Goal: Task Accomplishment & Management: Manage account settings

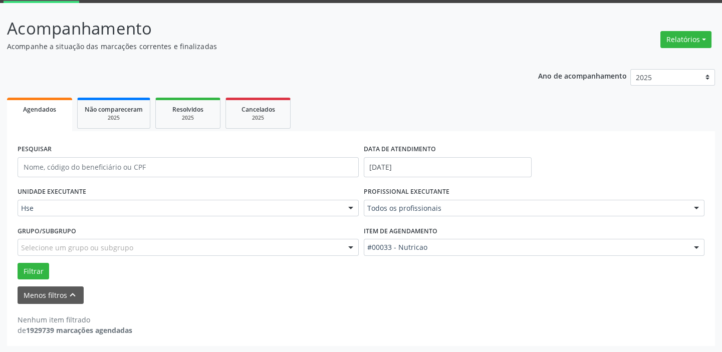
scroll to position [52, 0]
click at [458, 206] on input "JULO" at bounding box center [525, 213] width 317 height 20
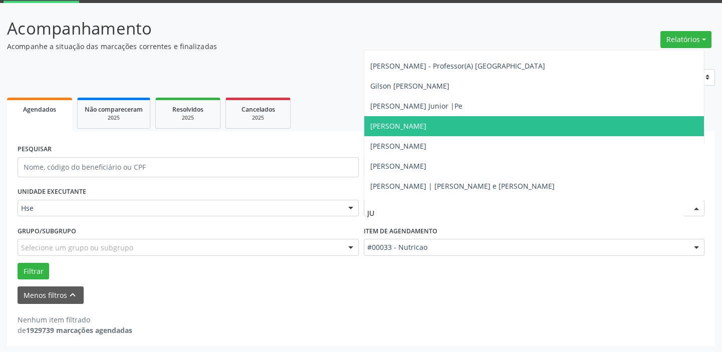
scroll to position [45, 0]
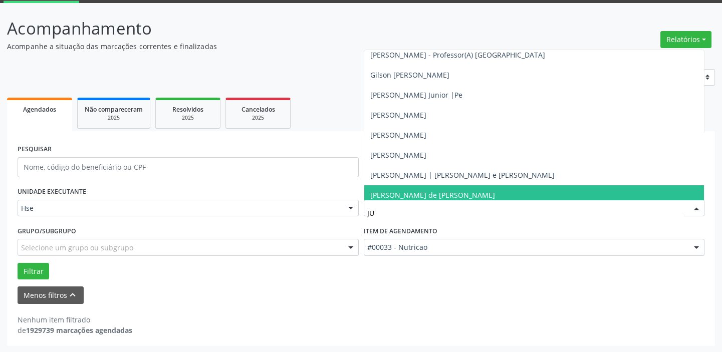
click at [433, 190] on span "[PERSON_NAME] de [PERSON_NAME]" at bounding box center [432, 195] width 125 height 10
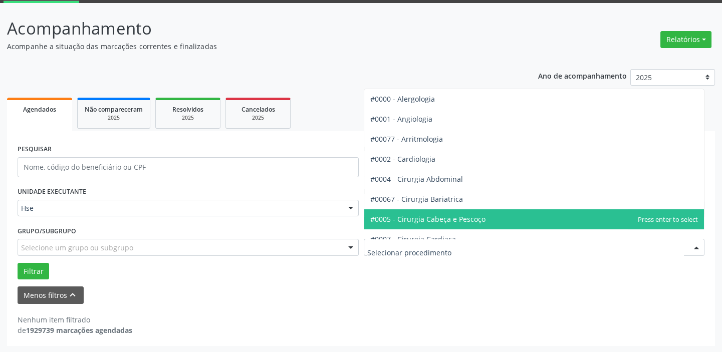
drag, startPoint x: 430, startPoint y: 247, endPoint x: 389, endPoint y: 247, distance: 41.1
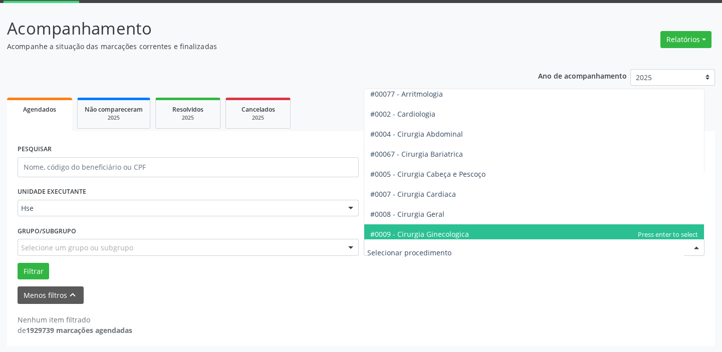
click at [427, 232] on span "#0009 - Cirurgia Ginecologica" at bounding box center [419, 234] width 99 height 10
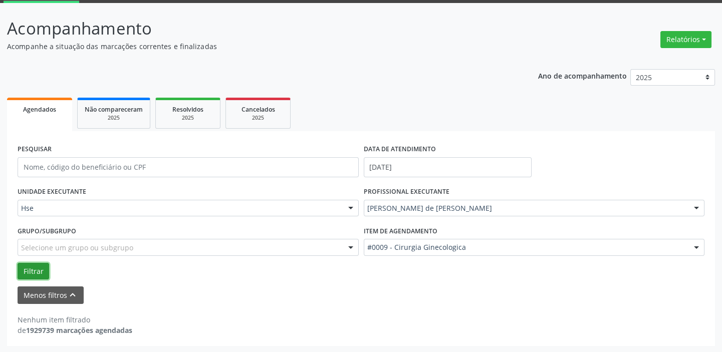
click at [28, 271] on button "Filtrar" at bounding box center [34, 271] width 32 height 17
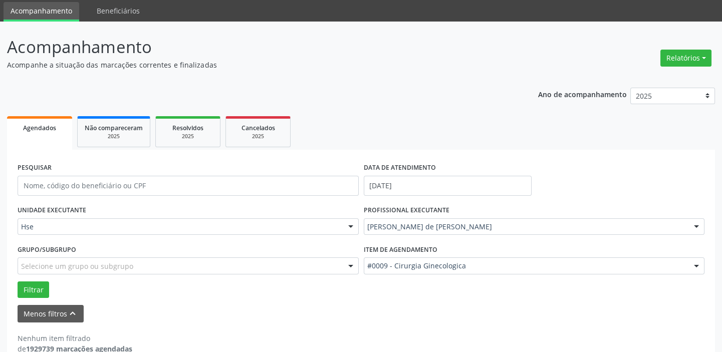
scroll to position [52, 0]
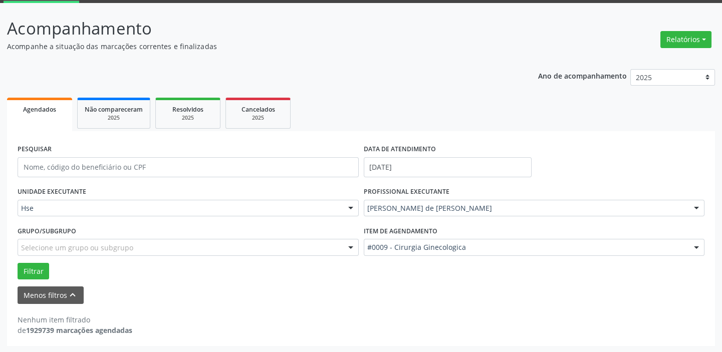
click at [694, 245] on div at bounding box center [696, 247] width 15 height 17
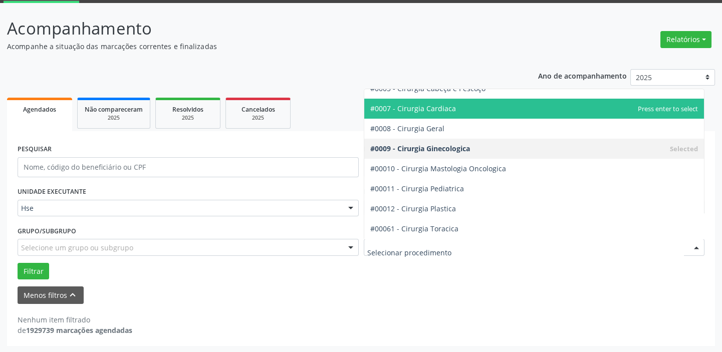
scroll to position [136, 0]
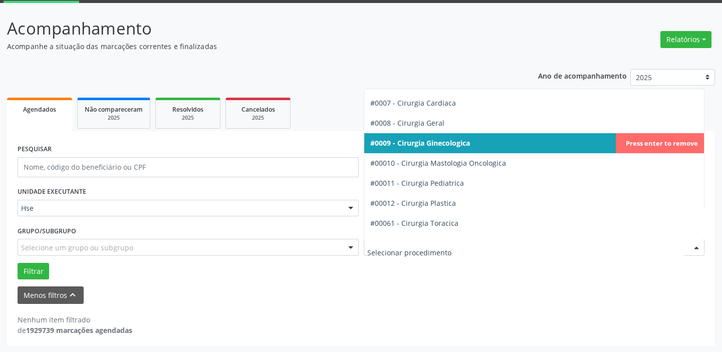
click at [455, 146] on span "#0009 - Cirurgia Ginecologica" at bounding box center [420, 143] width 100 height 10
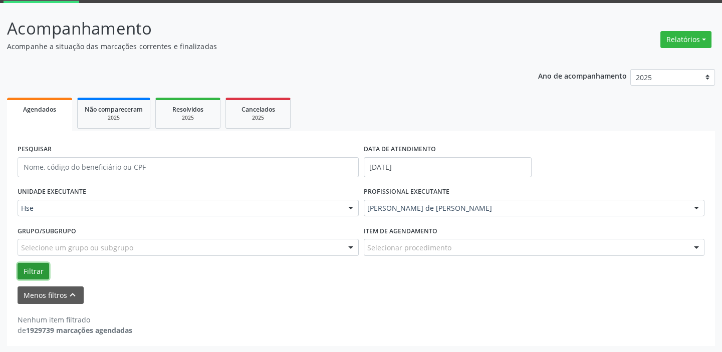
click at [25, 266] on button "Filtrar" at bounding box center [34, 271] width 32 height 17
click at [691, 248] on div at bounding box center [696, 247] width 15 height 17
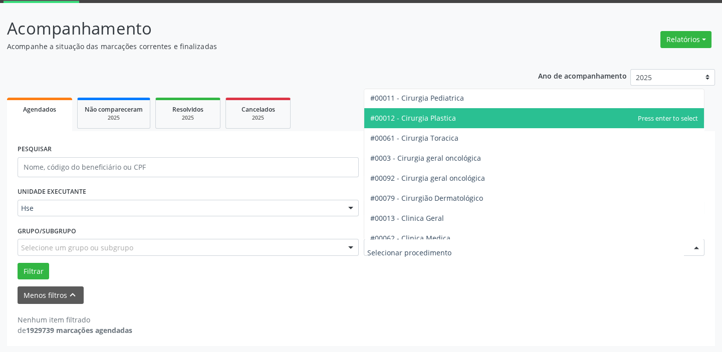
scroll to position [227, 0]
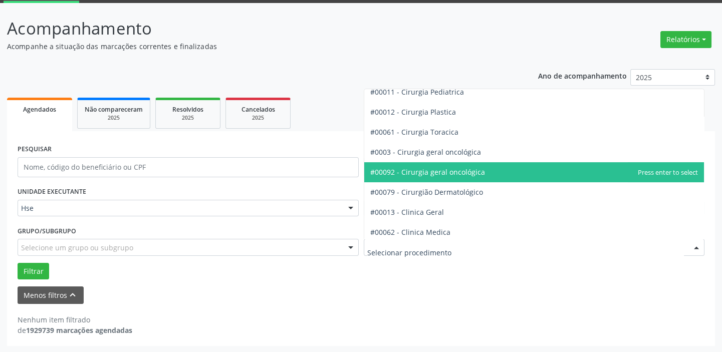
click at [469, 175] on span "#00092 - Cirurgia geral oncológica" at bounding box center [427, 172] width 115 height 10
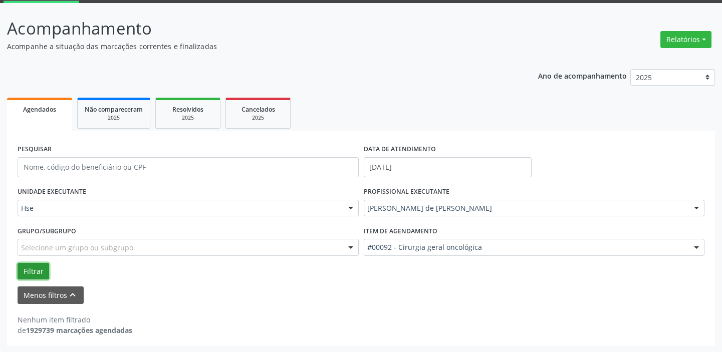
click at [29, 270] on button "Filtrar" at bounding box center [34, 271] width 32 height 17
drag, startPoint x: 710, startPoint y: 283, endPoint x: 638, endPoint y: 326, distance: 84.0
drag, startPoint x: 638, startPoint y: 326, endPoint x: 48, endPoint y: 211, distance: 601.2
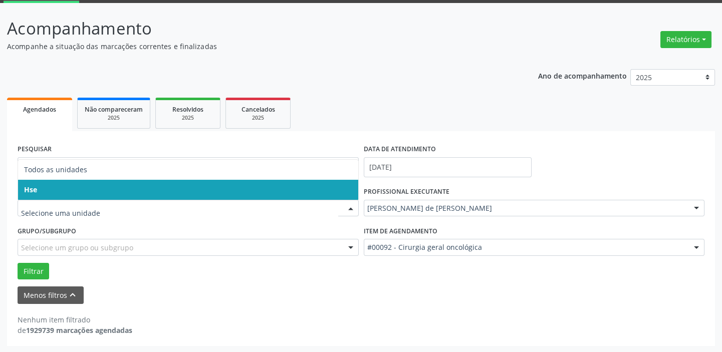
drag, startPoint x: 52, startPoint y: 190, endPoint x: 61, endPoint y: 200, distance: 13.2
click at [53, 192] on span "Hse" at bounding box center [188, 190] width 340 height 20
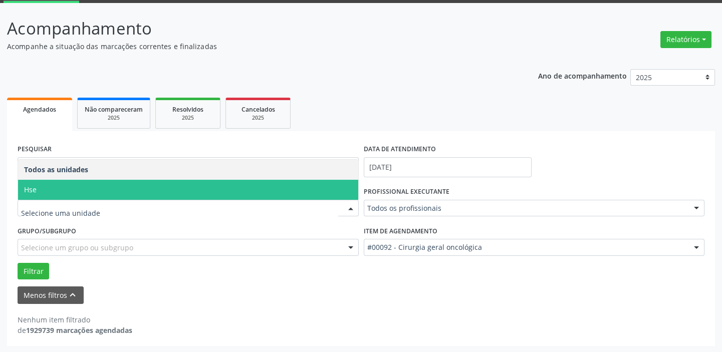
click at [54, 190] on span "Hse" at bounding box center [188, 190] width 340 height 20
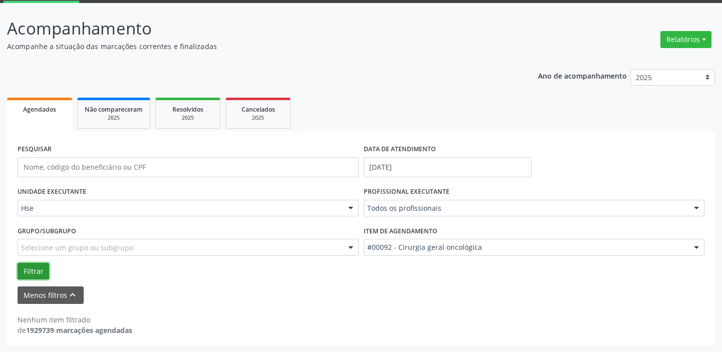
click at [35, 275] on button "Filtrar" at bounding box center [34, 271] width 32 height 17
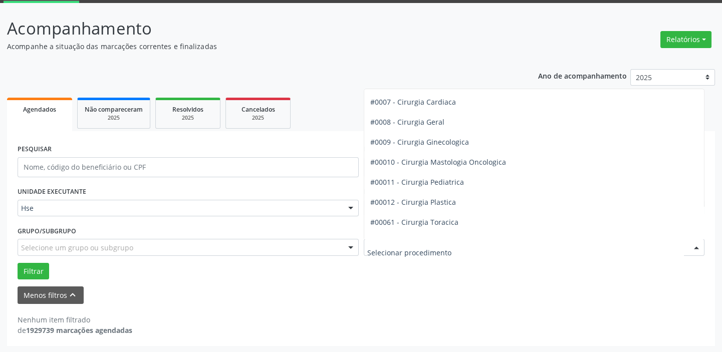
scroll to position [136, 0]
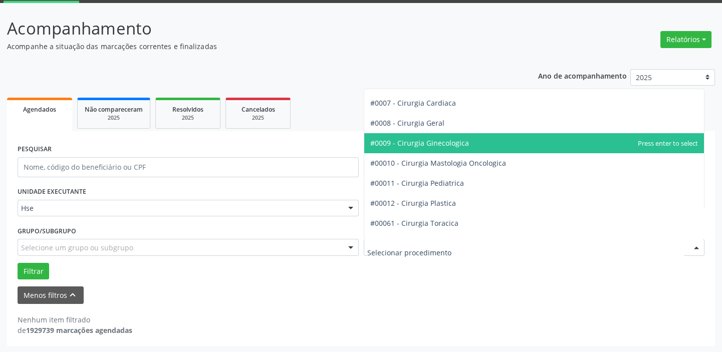
click at [406, 140] on span "#0009 - Cirurgia Ginecologica" at bounding box center [419, 143] width 99 height 10
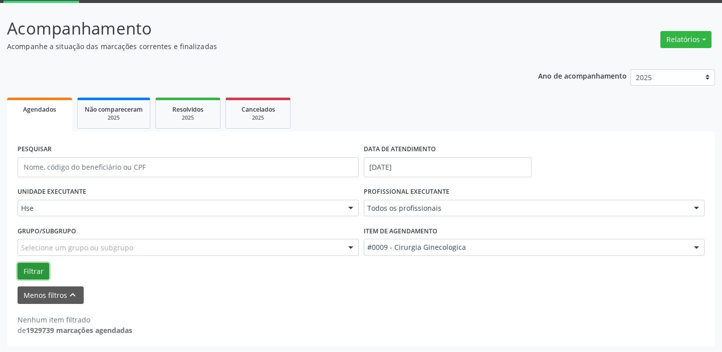
click at [38, 271] on button "Filtrar" at bounding box center [34, 271] width 32 height 17
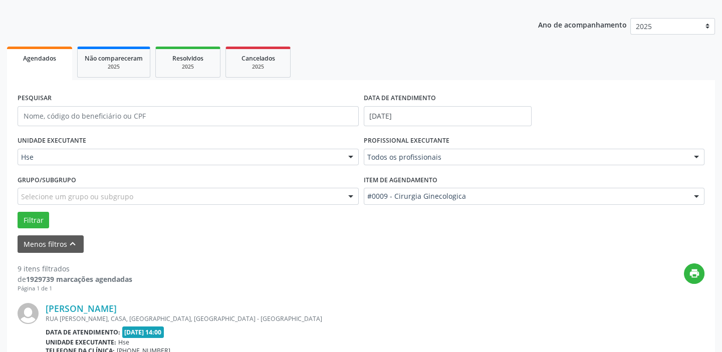
scroll to position [7, 0]
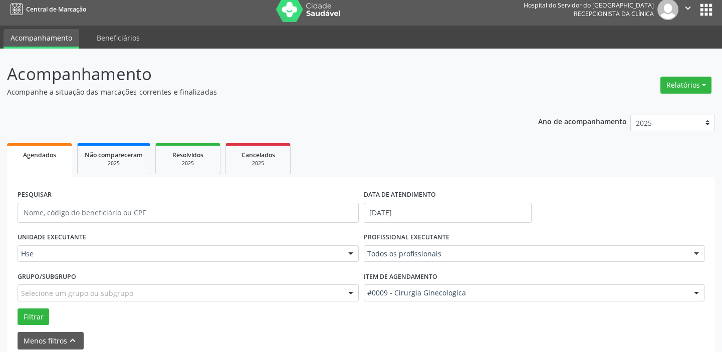
click at [696, 250] on div at bounding box center [696, 254] width 15 height 17
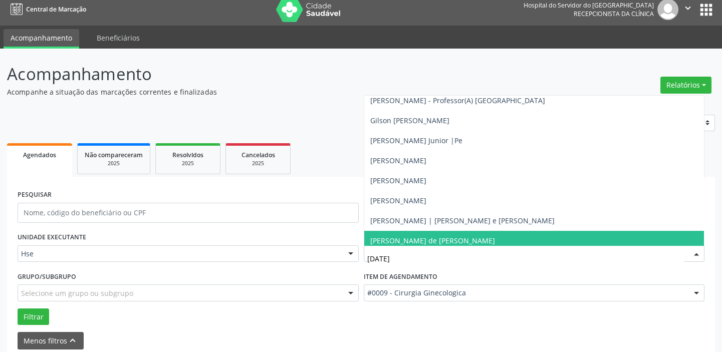
scroll to position [0, 0]
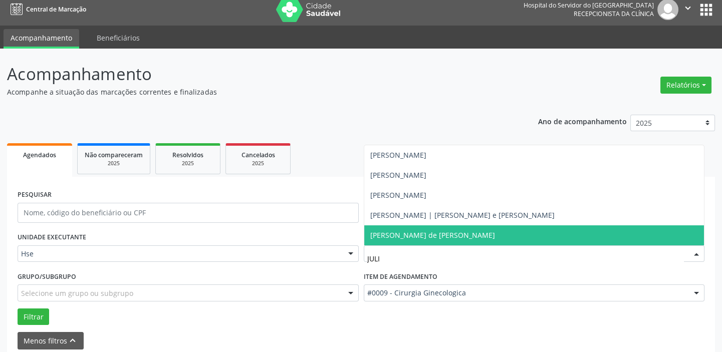
click at [388, 237] on span "[PERSON_NAME] de [PERSON_NAME]" at bounding box center [432, 235] width 125 height 10
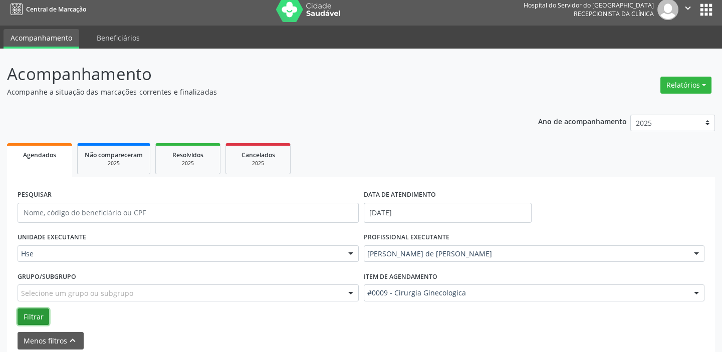
click at [27, 320] on button "Filtrar" at bounding box center [34, 317] width 32 height 17
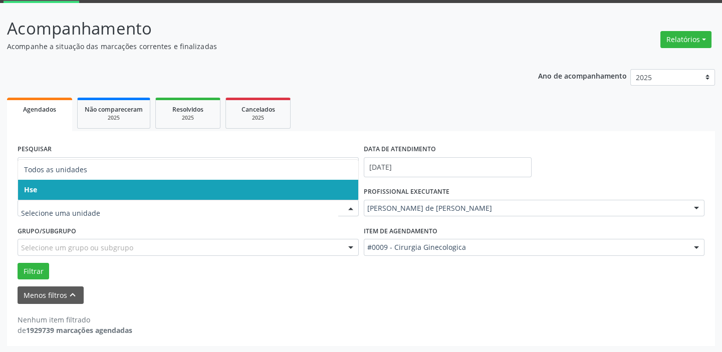
click at [172, 176] on span "Todos as unidades" at bounding box center [188, 170] width 340 height 20
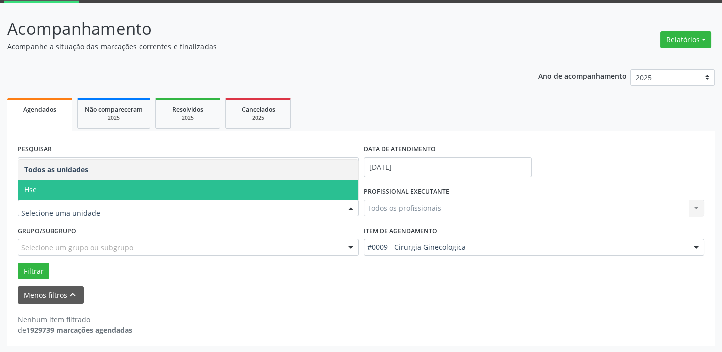
click at [166, 183] on span "Hse" at bounding box center [188, 190] width 340 height 20
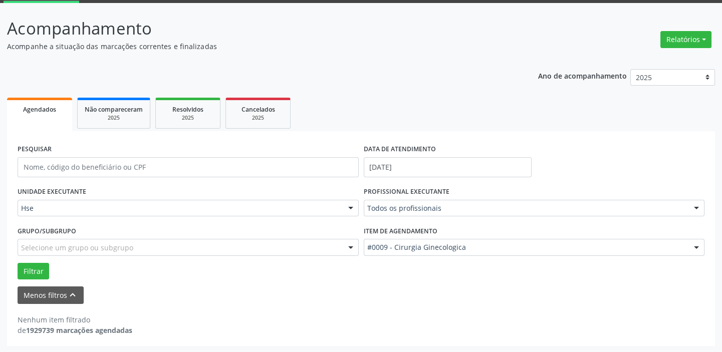
click at [426, 201] on div "Todos os profissionais" at bounding box center [534, 208] width 341 height 17
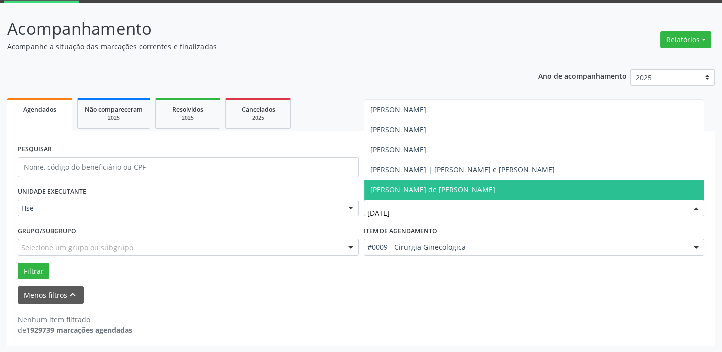
type input "JULI"
click at [437, 193] on span "[PERSON_NAME] de [PERSON_NAME]" at bounding box center [432, 190] width 125 height 10
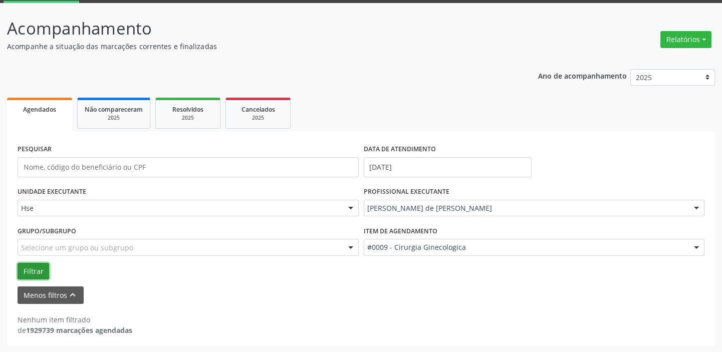
click at [30, 267] on button "Filtrar" at bounding box center [34, 271] width 32 height 17
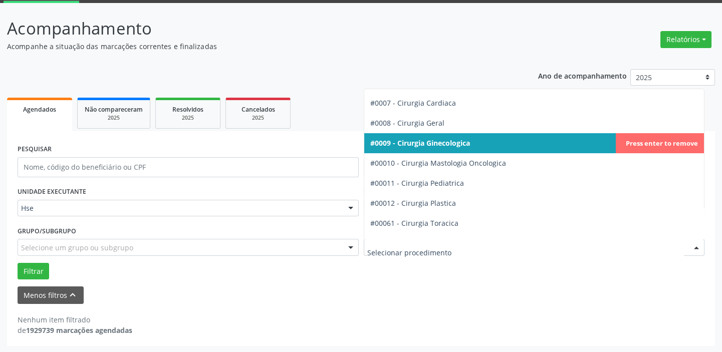
click at [691, 248] on div at bounding box center [696, 247] width 15 height 17
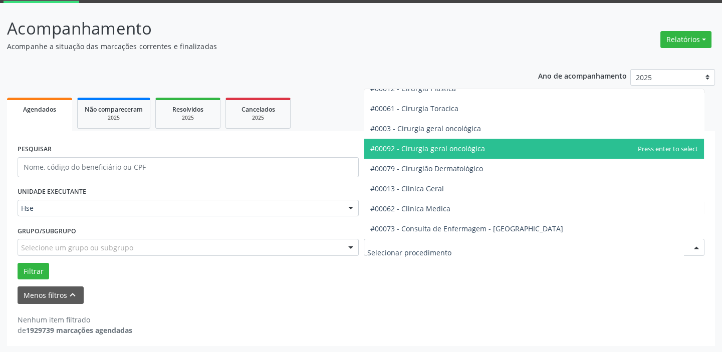
scroll to position [273, 0]
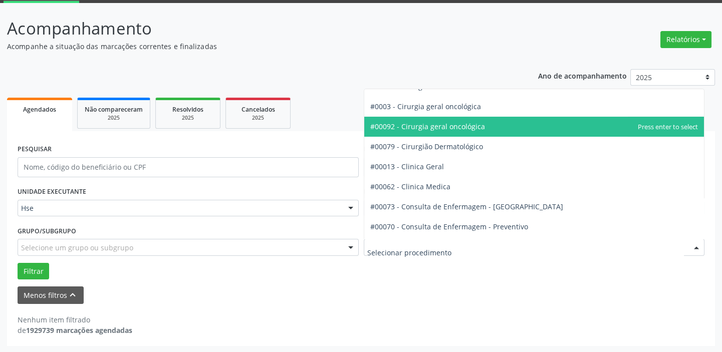
click at [461, 129] on span "#00092 - Cirurgia geral oncológica" at bounding box center [427, 127] width 115 height 10
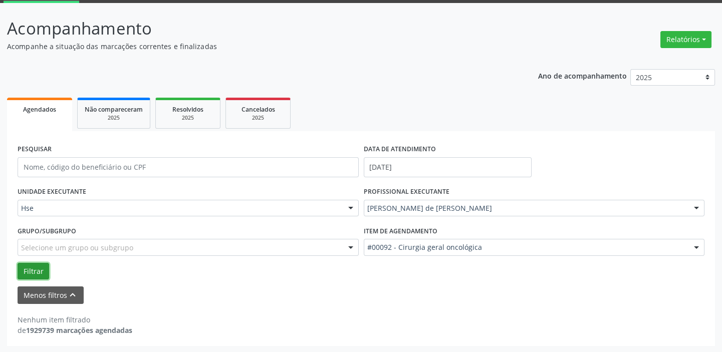
click at [26, 269] on button "Filtrar" at bounding box center [34, 271] width 32 height 17
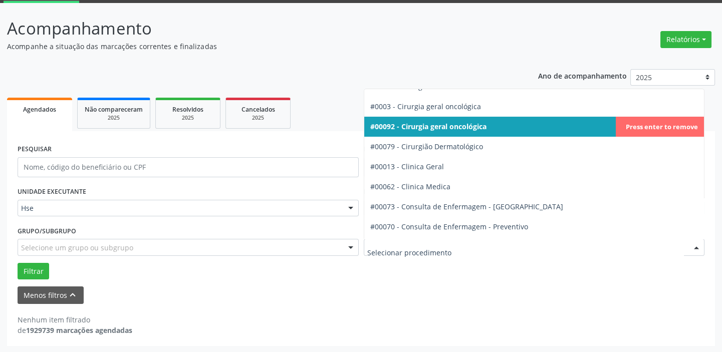
click at [698, 249] on div at bounding box center [696, 247] width 15 height 17
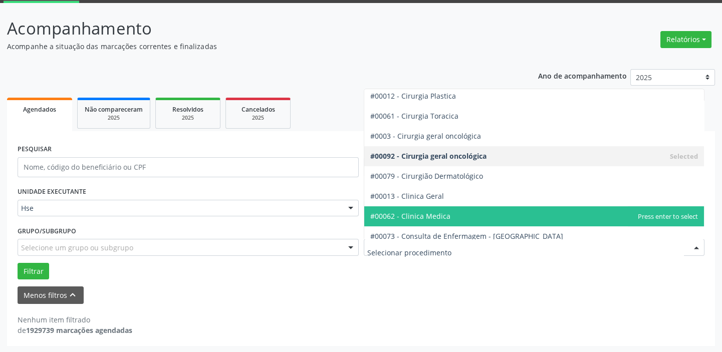
scroll to position [227, 0]
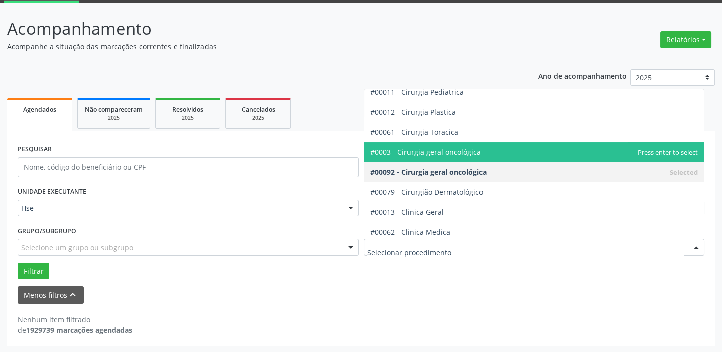
click at [430, 155] on span "#0003 - Cirurgia geral oncológica" at bounding box center [425, 152] width 111 height 10
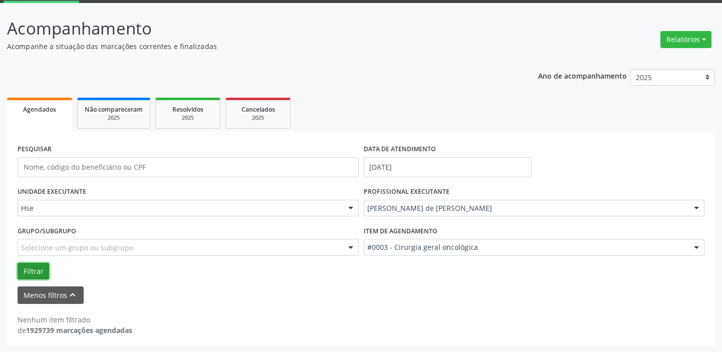
click at [40, 268] on button "Filtrar" at bounding box center [34, 271] width 32 height 17
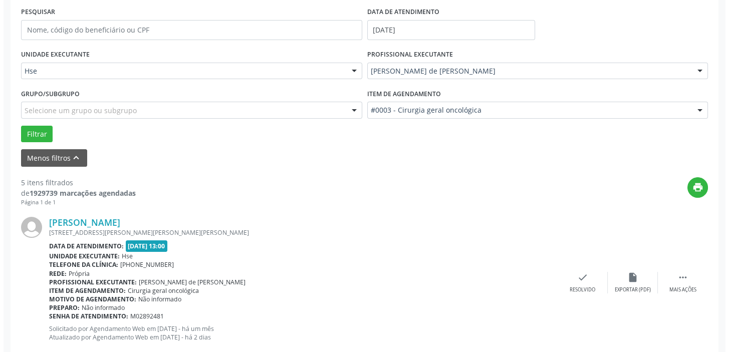
scroll to position [189, 0]
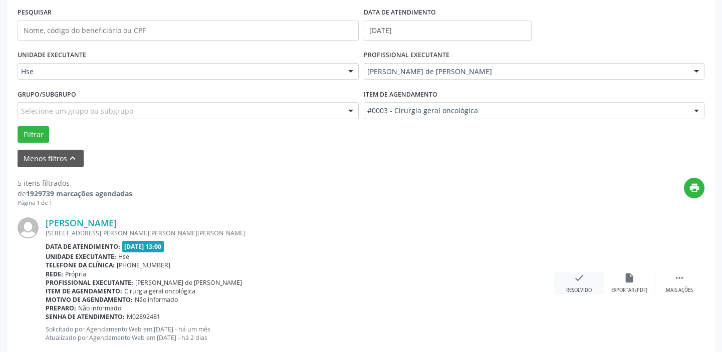
click at [582, 284] on div "check Resolvido" at bounding box center [579, 284] width 50 height 22
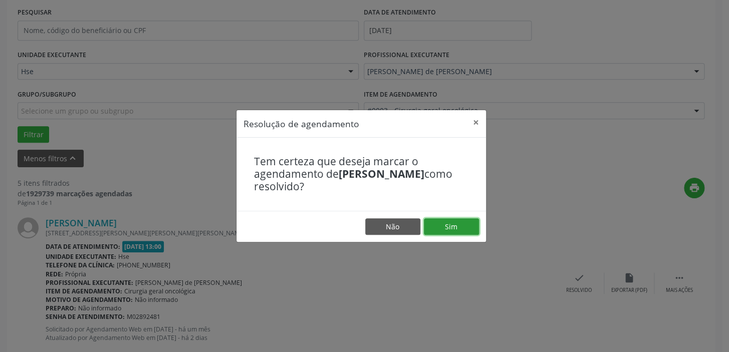
click at [454, 228] on button "Sim" at bounding box center [451, 226] width 55 height 17
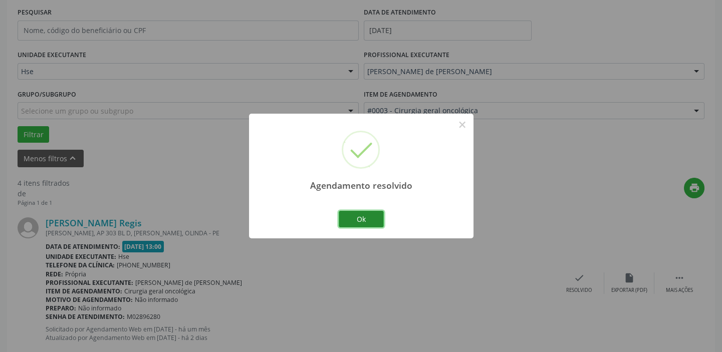
click at [358, 215] on button "Ok" at bounding box center [361, 219] width 45 height 17
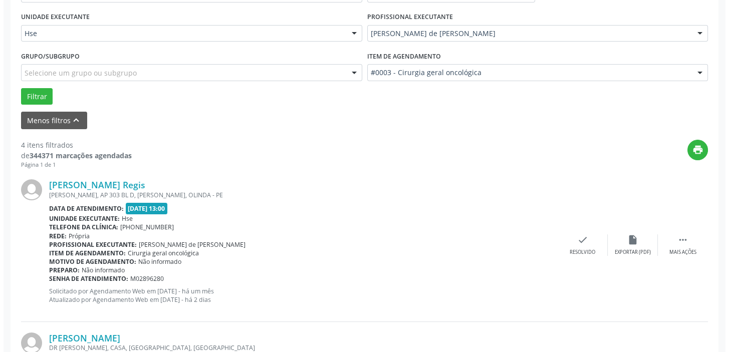
scroll to position [280, 0]
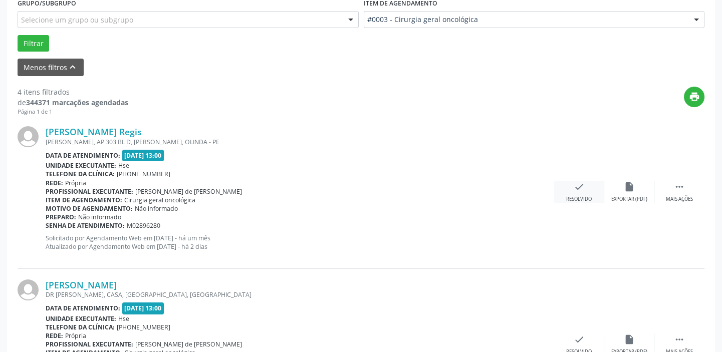
click at [579, 190] on icon "check" at bounding box center [579, 186] width 11 height 11
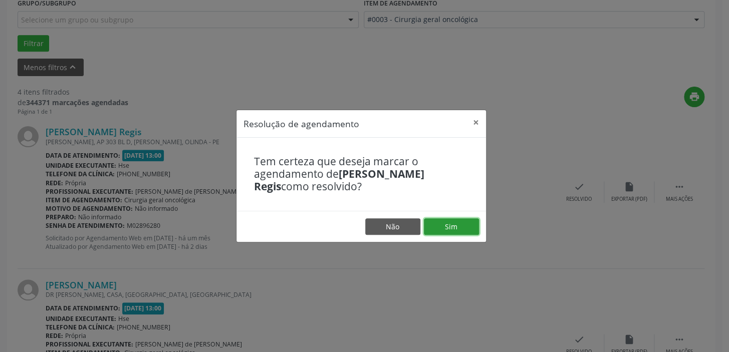
click at [443, 227] on button "Sim" at bounding box center [451, 226] width 55 height 17
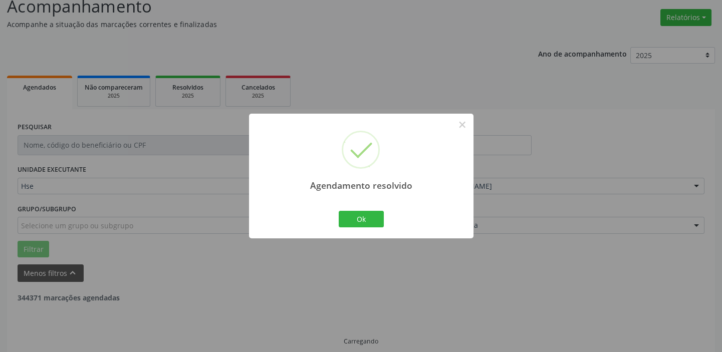
scroll to position [85, 0]
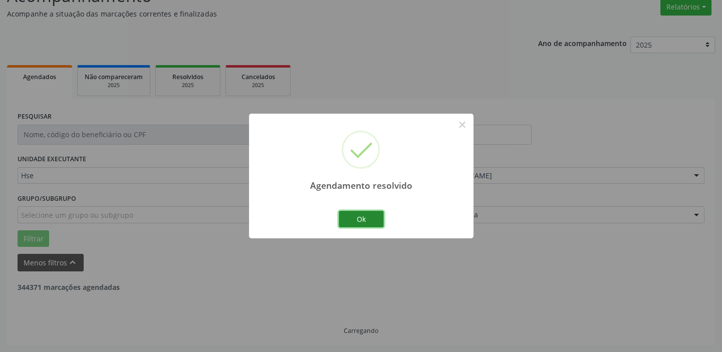
click at [372, 221] on button "Ok" at bounding box center [361, 219] width 45 height 17
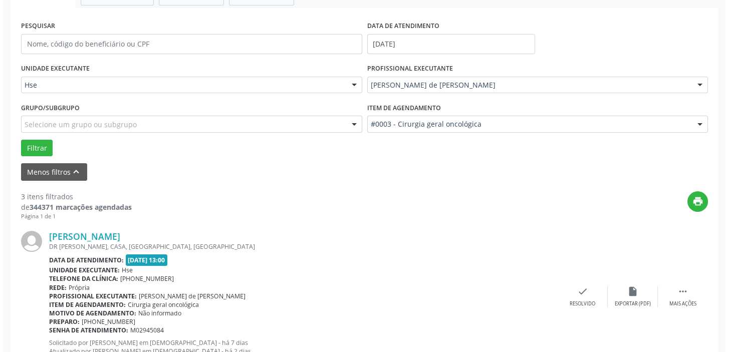
scroll to position [175, 0]
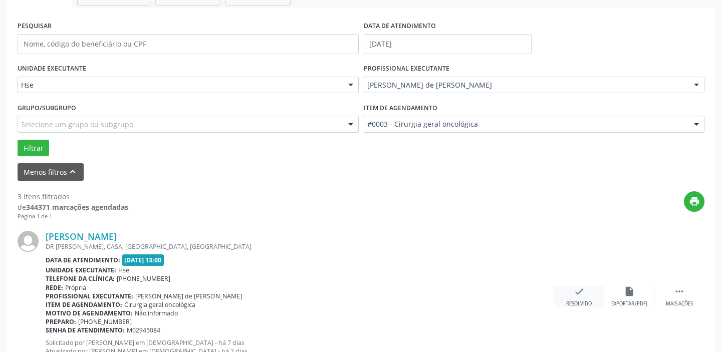
click at [576, 291] on icon "check" at bounding box center [579, 291] width 11 height 11
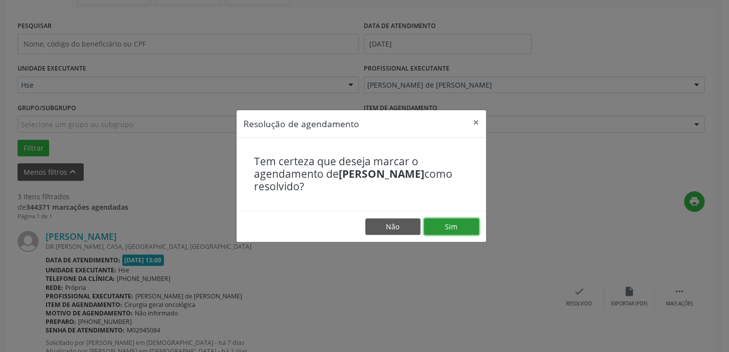
click at [460, 225] on button "Sim" at bounding box center [451, 226] width 55 height 17
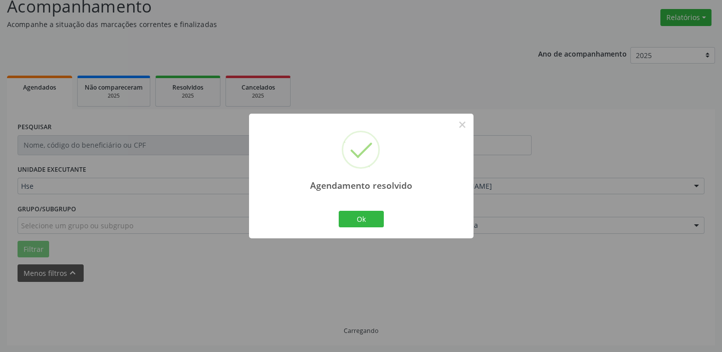
scroll to position [85, 0]
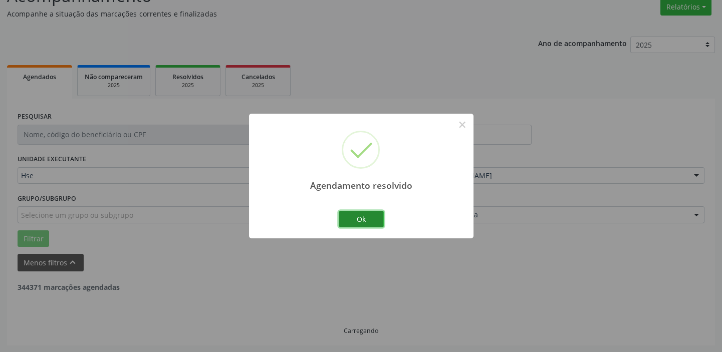
click at [376, 220] on button "Ok" at bounding box center [361, 219] width 45 height 17
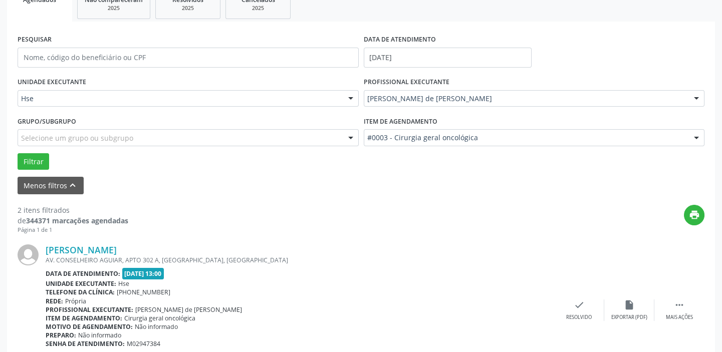
scroll to position [175, 0]
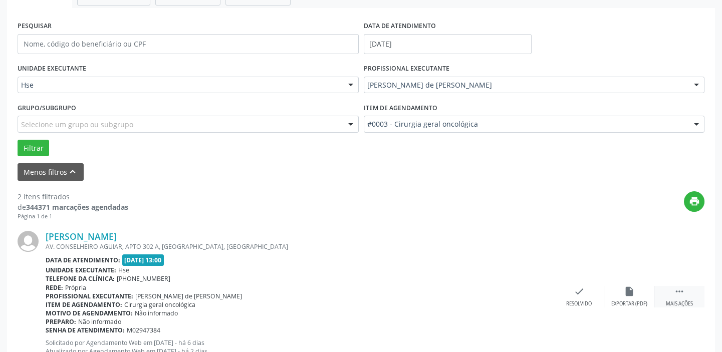
click at [680, 298] on div " Mais ações" at bounding box center [679, 297] width 50 height 22
click at [631, 296] on div "alarm_off Não compareceu" at bounding box center [629, 297] width 50 height 22
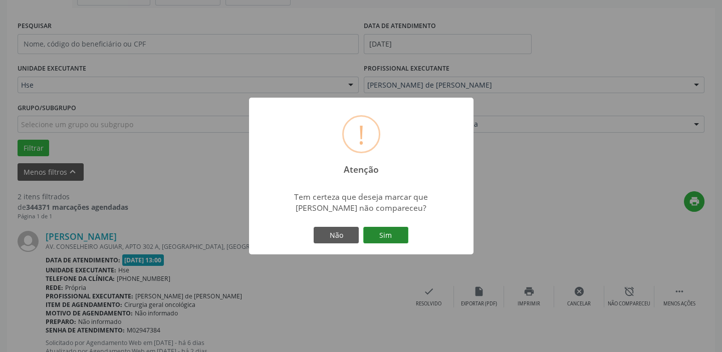
click at [388, 234] on button "Sim" at bounding box center [385, 235] width 45 height 17
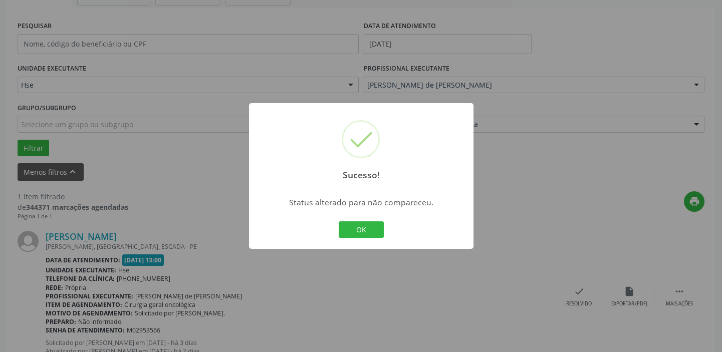
drag, startPoint x: 368, startPoint y: 232, endPoint x: 376, endPoint y: 237, distance: 9.6
click at [368, 232] on button "OK" at bounding box center [361, 229] width 45 height 17
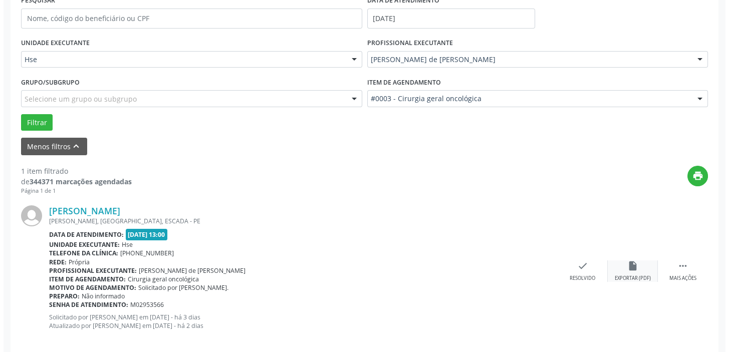
scroll to position [213, 0]
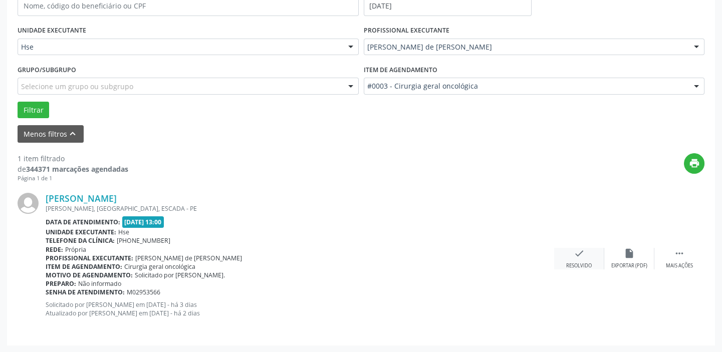
click at [586, 259] on div "check Resolvido" at bounding box center [579, 259] width 50 height 22
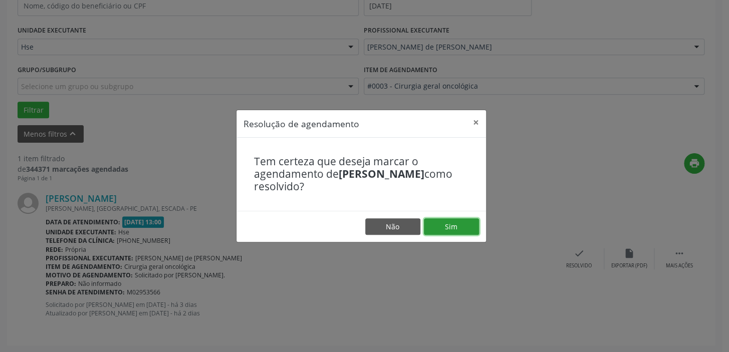
click at [454, 224] on button "Sim" at bounding box center [451, 226] width 55 height 17
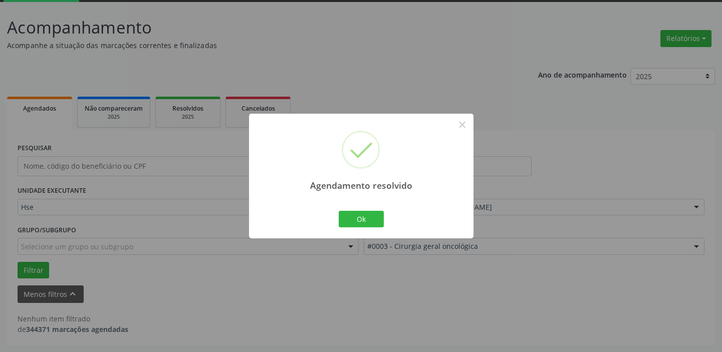
scroll to position [52, 0]
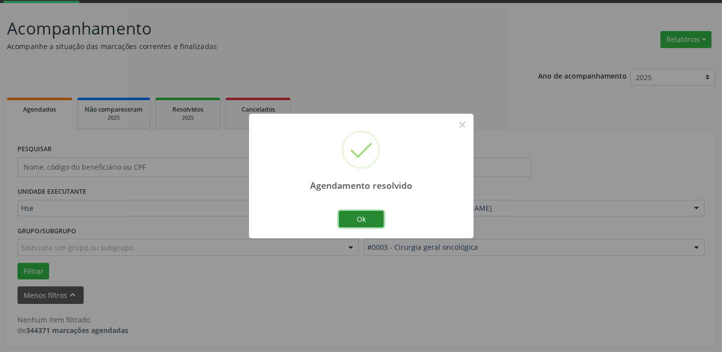
click at [361, 218] on button "Ok" at bounding box center [361, 219] width 45 height 17
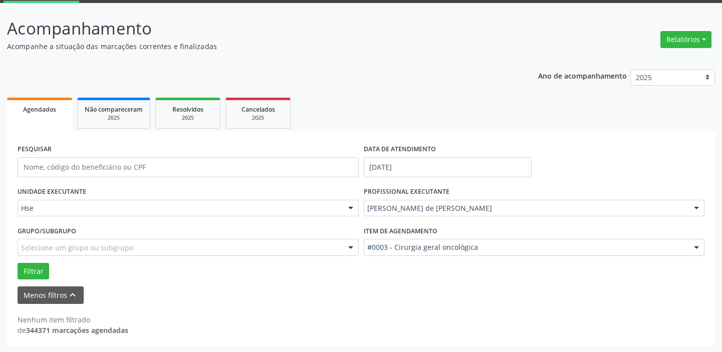
scroll to position [0, 0]
